Goal: Transaction & Acquisition: Subscribe to service/newsletter

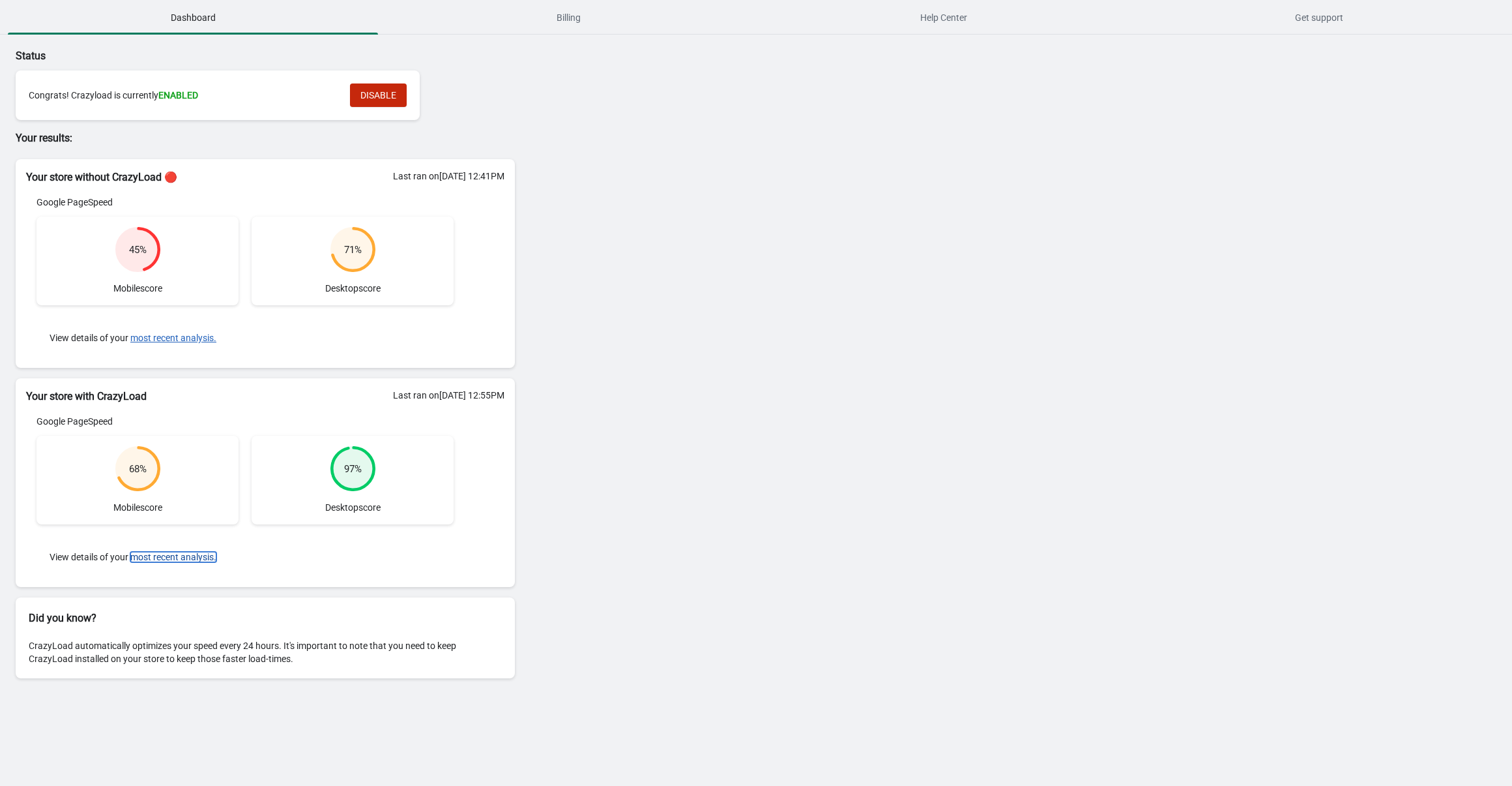
click at [163, 557] on button "most recent analysis." at bounding box center [173, 557] width 86 height 10
drag, startPoint x: 595, startPoint y: 3, endPoint x: 592, endPoint y: 11, distance: 8.5
click at [595, 3] on button "Billing" at bounding box center [568, 18] width 375 height 34
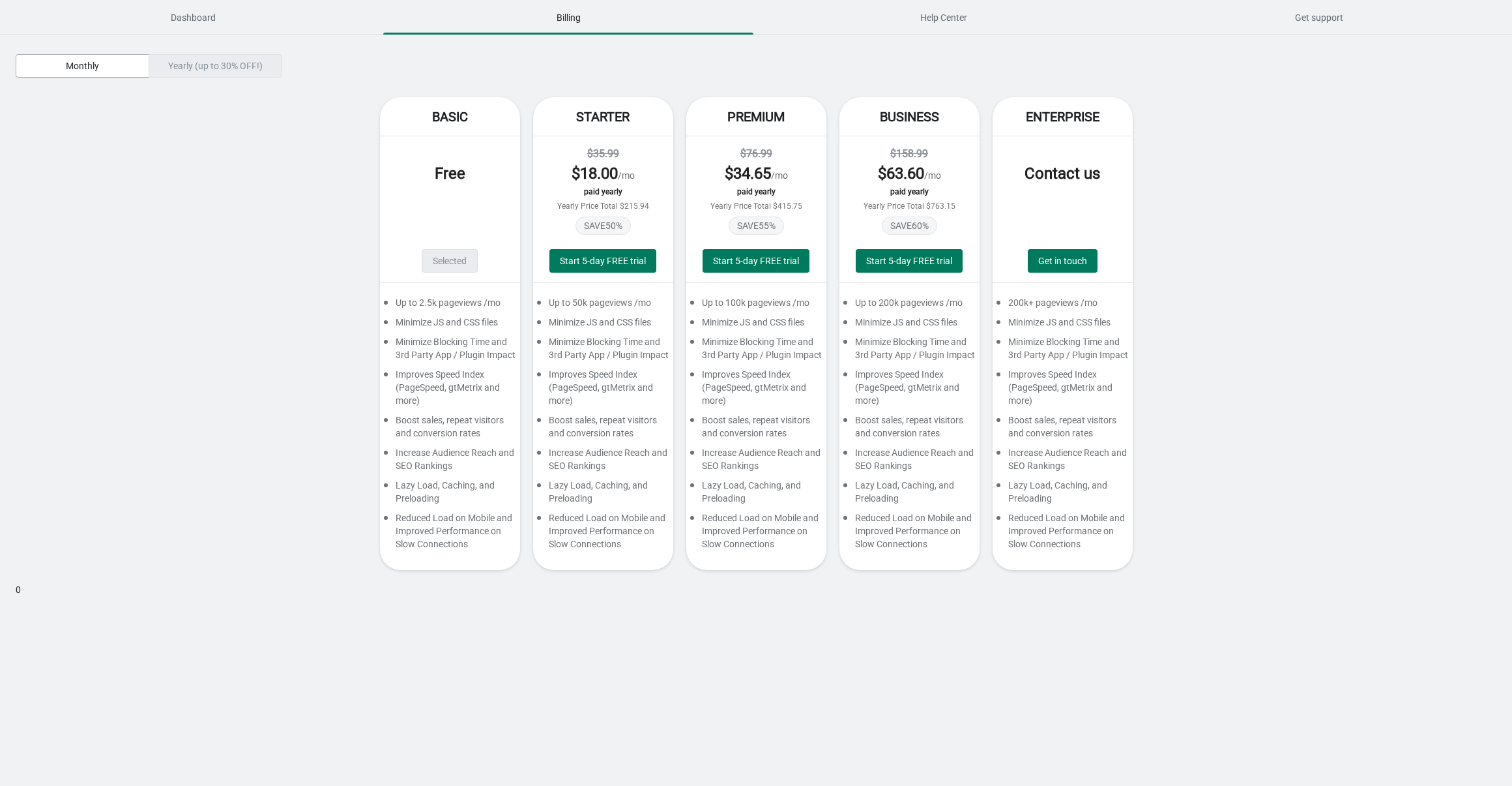
click at [208, 63] on div "Yearly (up to 30% OFF!)" at bounding box center [215, 65] width 134 height 23
drag, startPoint x: 210, startPoint y: 70, endPoint x: 182, endPoint y: 67, distance: 28.2
click at [210, 70] on div "Yearly (up to 30% OFF!)" at bounding box center [215, 65] width 134 height 23
click at [121, 64] on span "Monthly" at bounding box center [82, 66] width 111 height 10
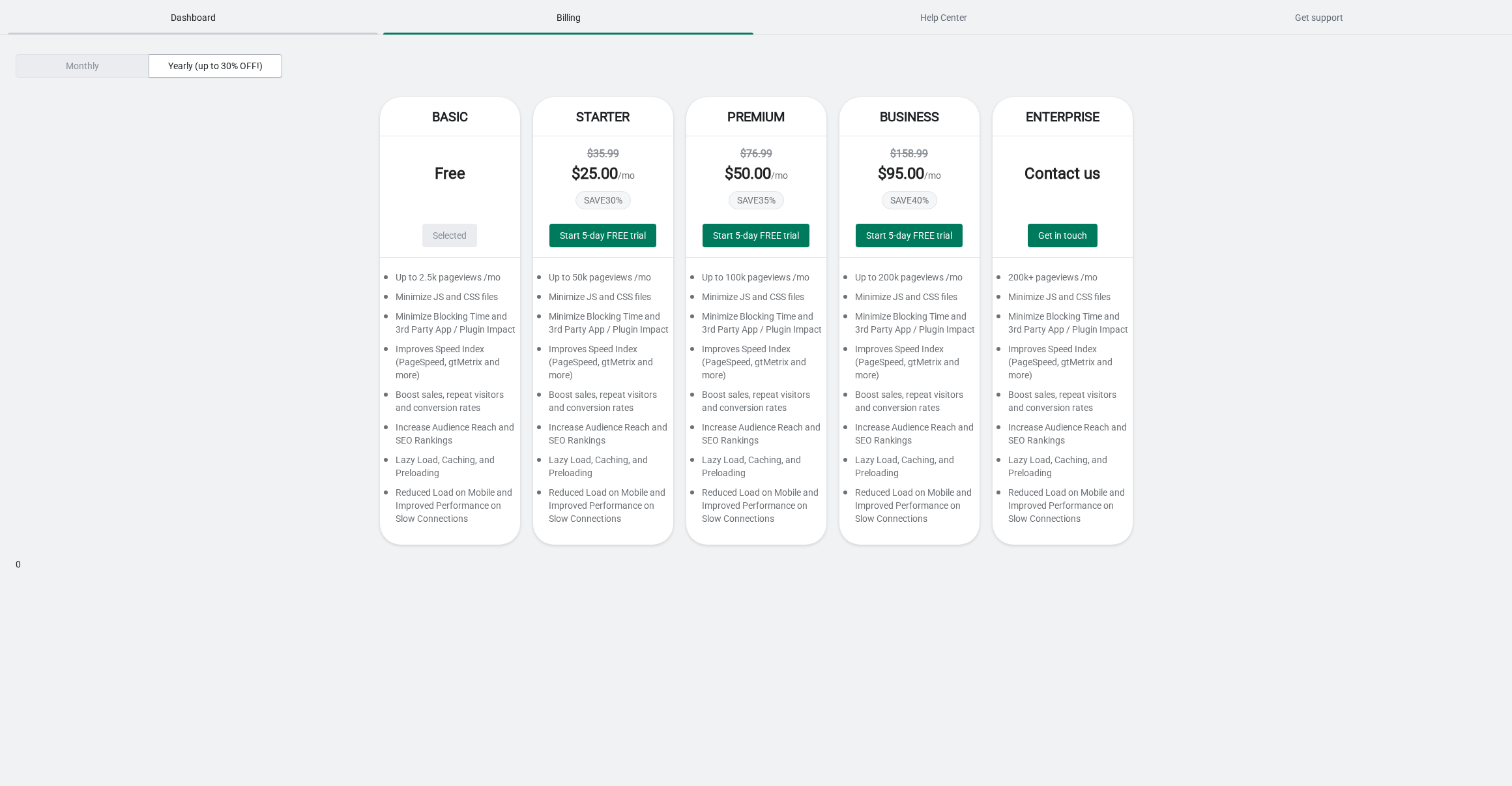
click at [196, 21] on span "Dashboard" at bounding box center [193, 17] width 370 height 23
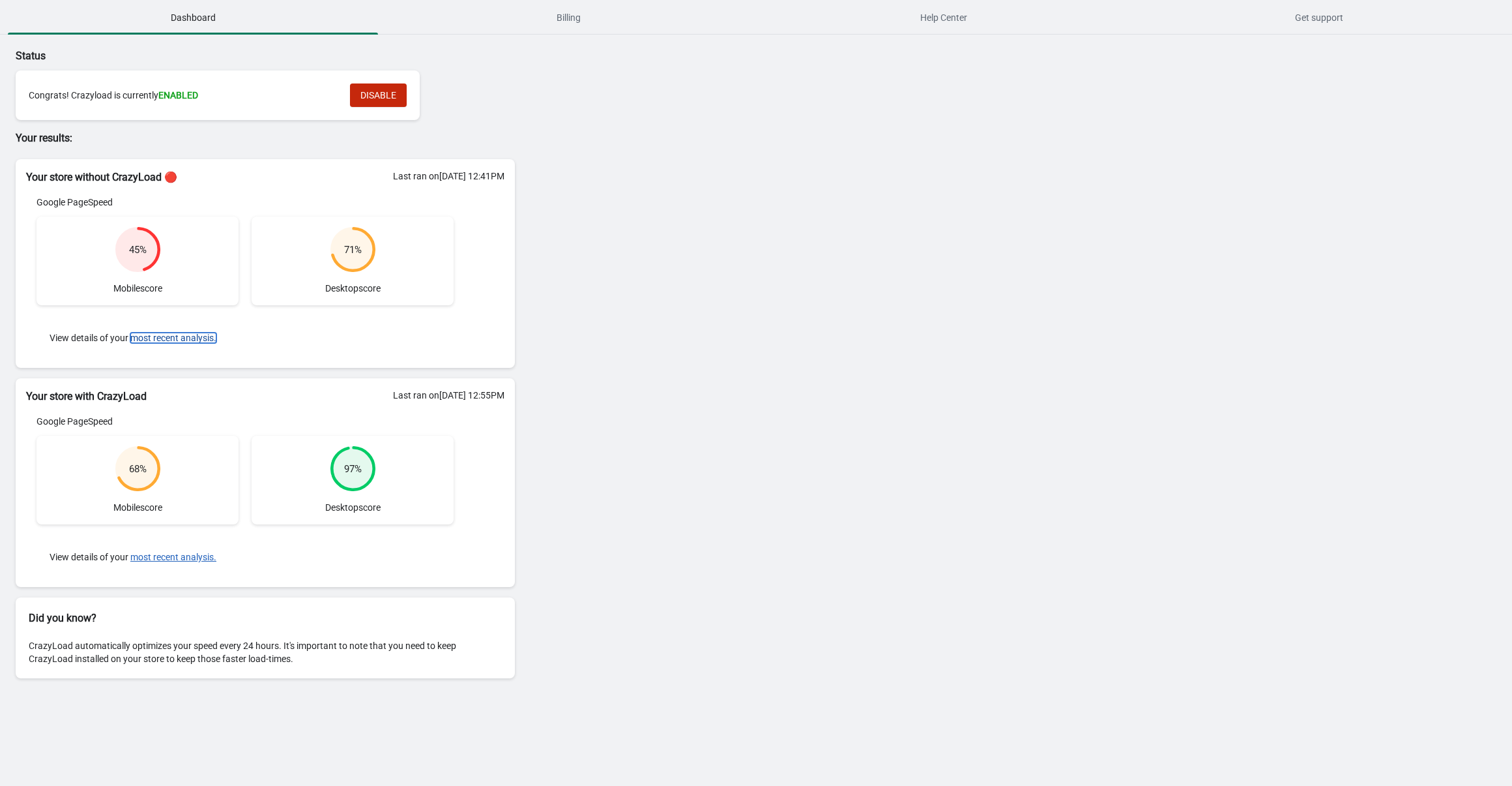
click at [174, 339] on button "most recent analysis." at bounding box center [173, 338] width 86 height 10
click at [664, 320] on div "Status Congrats! Crazyload is currently ENABLED DISABLE Your results: Your stor…" at bounding box center [756, 365] width 1512 height 662
click at [260, 446] on div "97 % Desktop score" at bounding box center [353, 479] width 202 height 88
drag, startPoint x: 183, startPoint y: 405, endPoint x: 194, endPoint y: 402, distance: 11.4
click at [187, 405] on div "Last ran on 02/08/2025 at 12:55PM Google PageSpeed 68 % Mobile score 97 % Deskt…" at bounding box center [265, 495] width 499 height 183
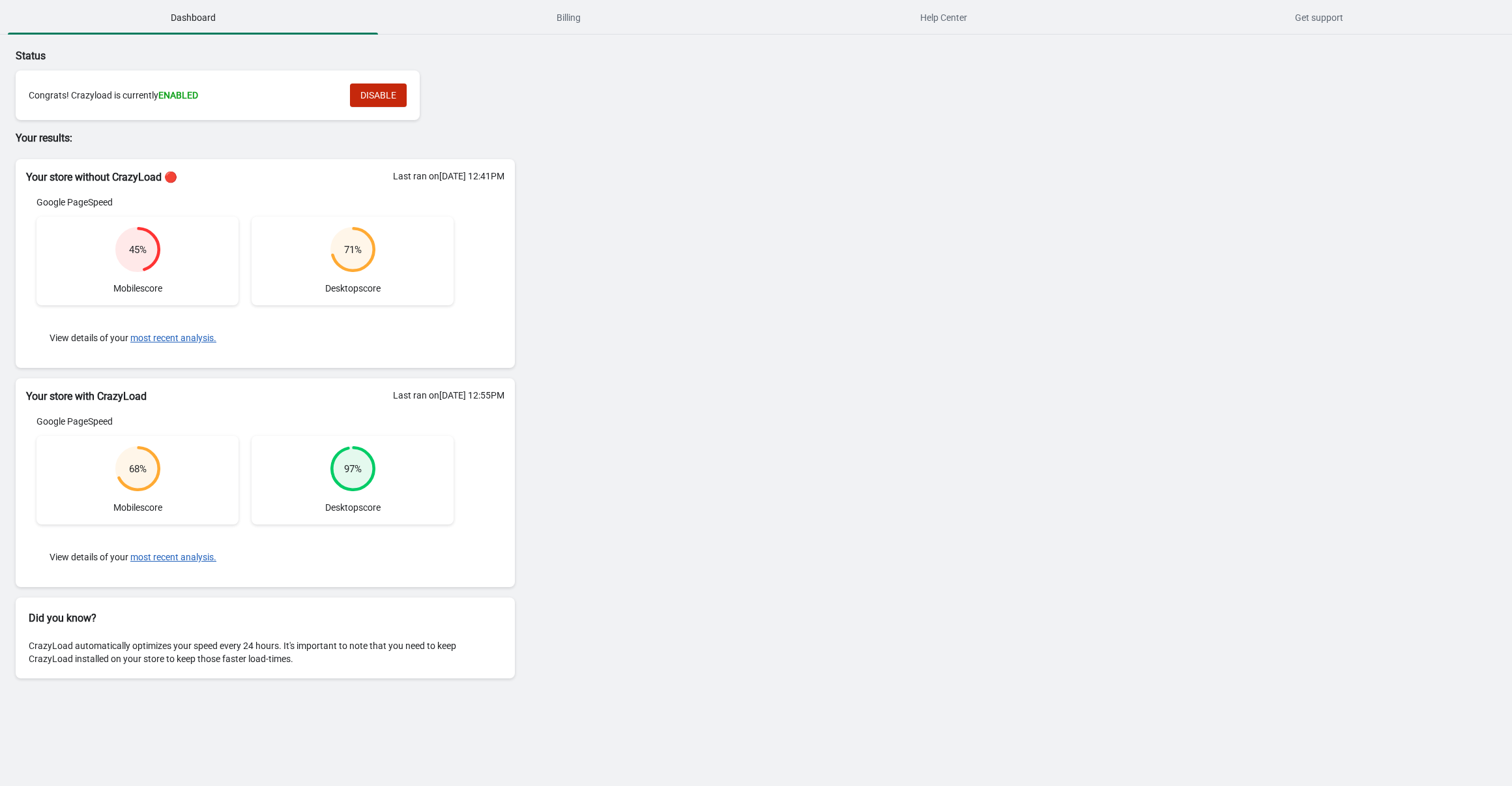
drag, startPoint x: 78, startPoint y: 475, endPoint x: 78, endPoint y: 456, distance: 19.0
click at [78, 475] on div "68 % Mobile score" at bounding box center [138, 479] width 202 height 88
click at [88, 418] on div "Google PageSpeed" at bounding box center [245, 421] width 417 height 13
click at [107, 431] on div "Google PageSpeed 68 % Mobile score 97 % Desktop score View details of your most…" at bounding box center [244, 495] width 438 height 162
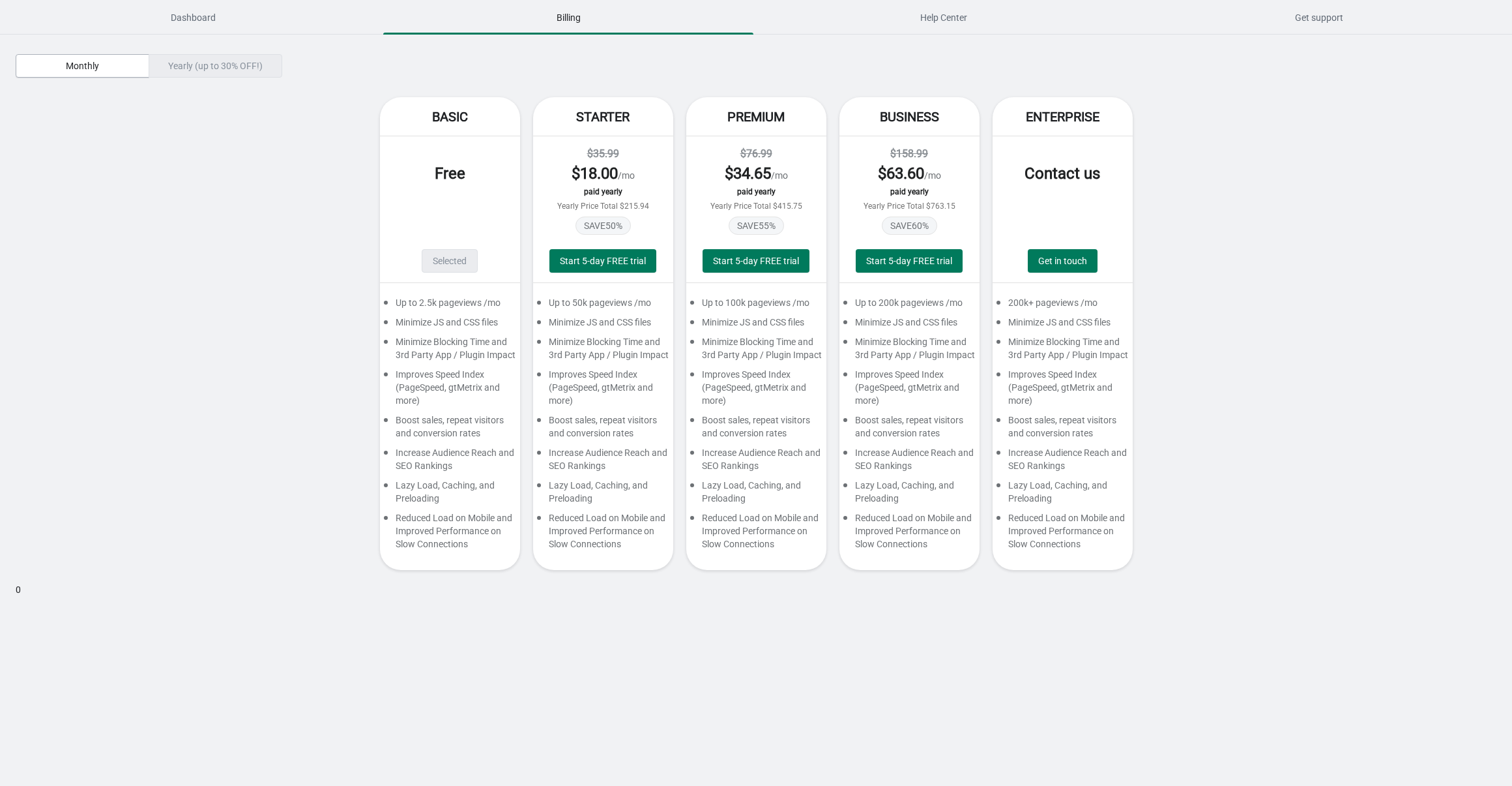
click at [218, 70] on div "Yearly (up to 30% OFF!)" at bounding box center [215, 65] width 134 height 23
click at [224, 67] on div "Yearly (up to 30% OFF!)" at bounding box center [215, 65] width 134 height 23
click at [99, 70] on span "Monthly" at bounding box center [82, 66] width 33 height 10
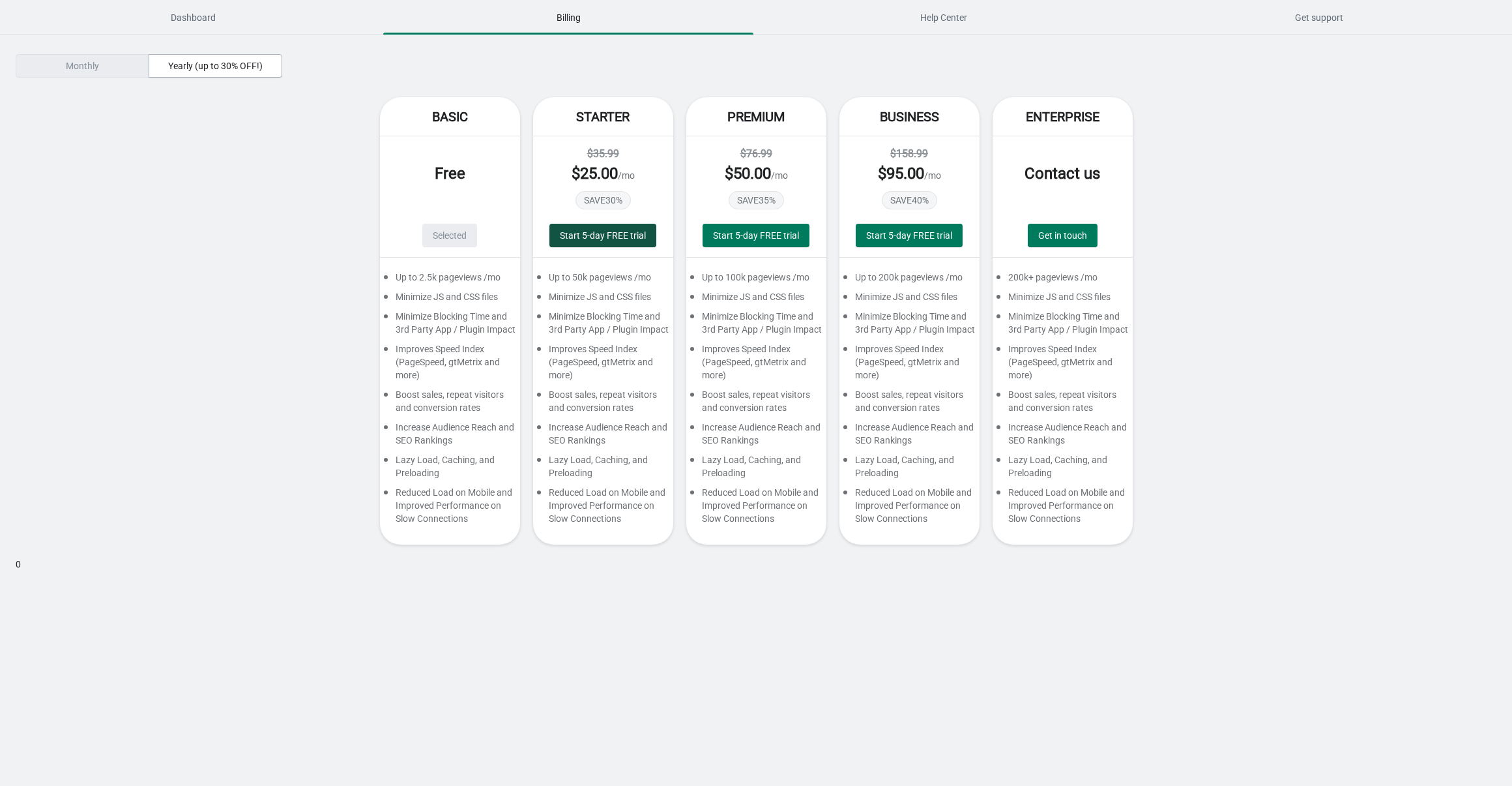
drag, startPoint x: 595, startPoint y: 236, endPoint x: 598, endPoint y: 243, distance: 7.6
click at [595, 236] on span "Start 5-day FREE trial" at bounding box center [602, 236] width 86 height 10
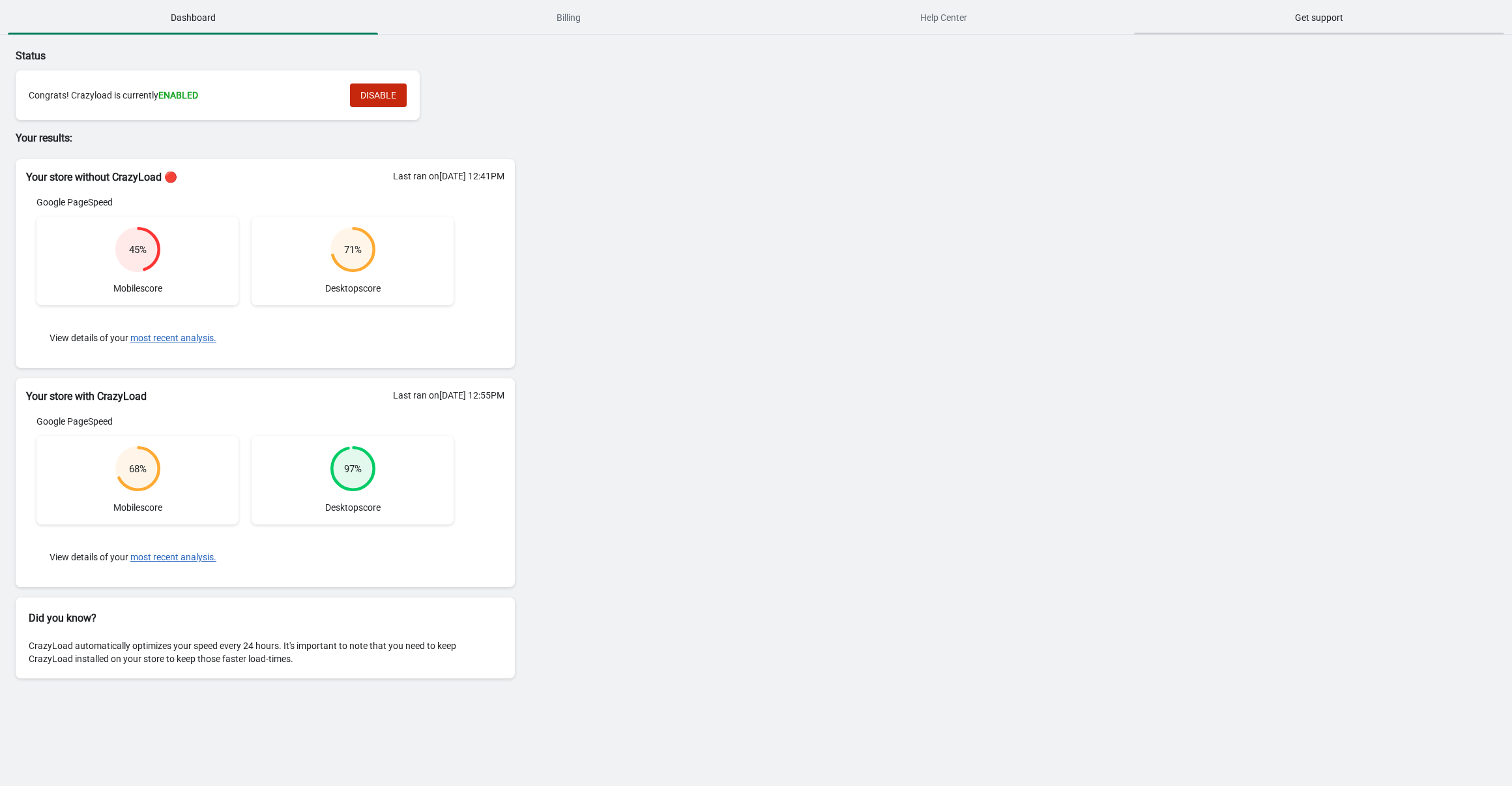
click at [778, 507] on div "Status Congrats! Crazyload is currently ENABLED DISABLE Your results: Your stor…" at bounding box center [756, 365] width 1512 height 662
click at [645, 20] on span "Billing" at bounding box center [568, 17] width 370 height 23
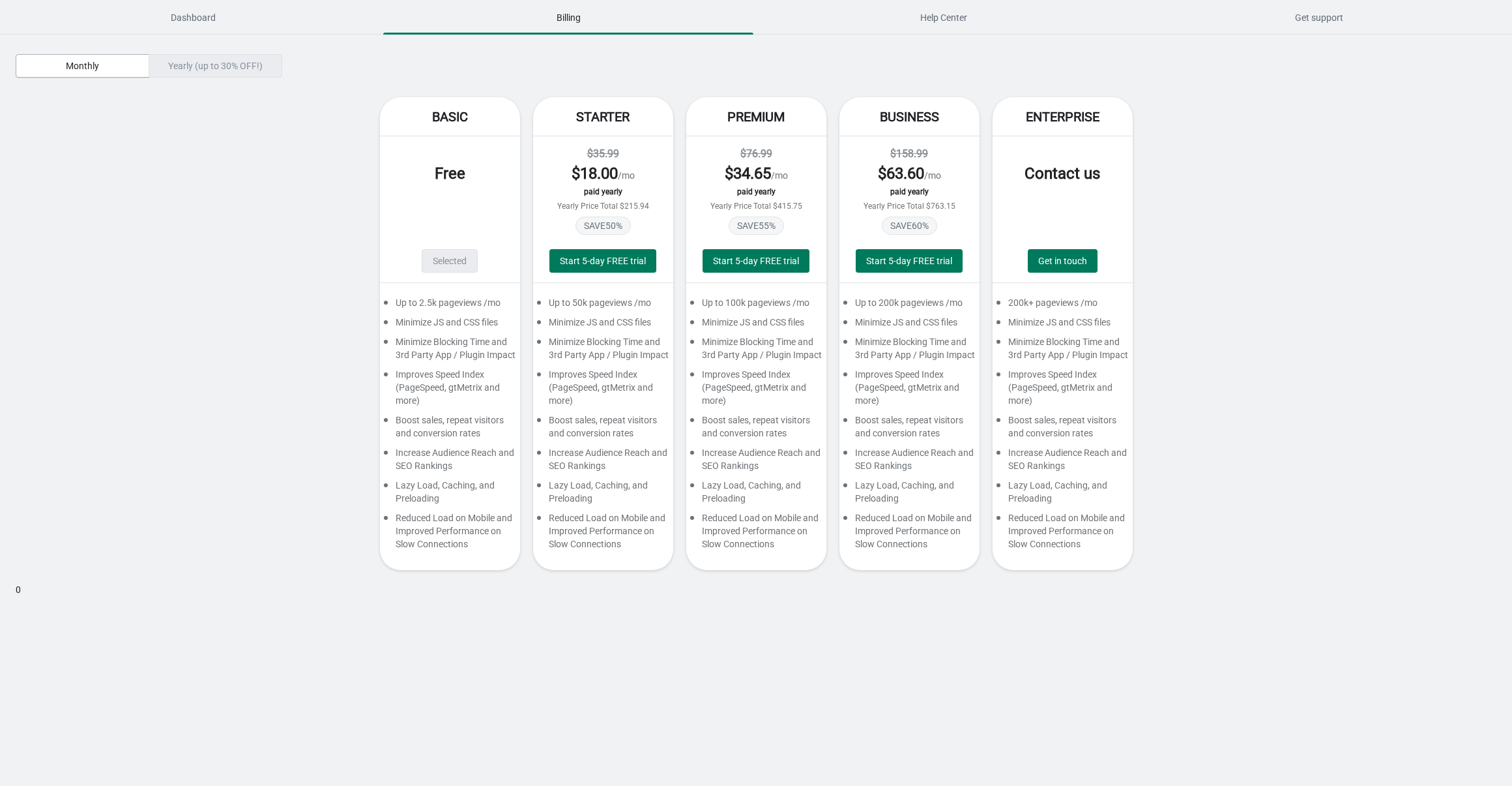
click at [236, 66] on div "Yearly (up to 30% OFF!)" at bounding box center [215, 65] width 134 height 23
click at [110, 67] on span "Monthly" at bounding box center [82, 66] width 111 height 10
